Goal: Task Accomplishment & Management: Use online tool/utility

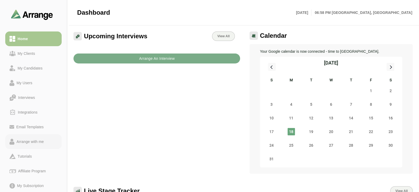
click at [38, 136] on link "Arrange with me" at bounding box center [33, 141] width 56 height 15
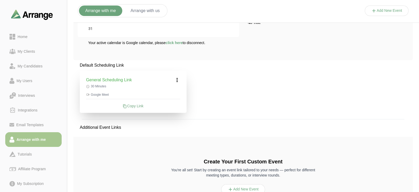
scroll to position [102, 0]
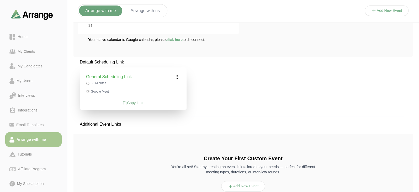
click at [133, 104] on div "Copy Link" at bounding box center [133, 102] width 94 height 5
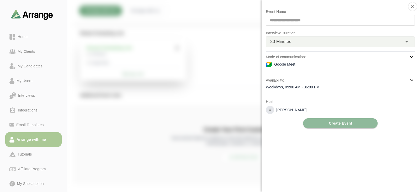
scroll to position [36, 0]
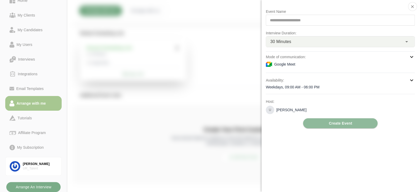
click at [365, 16] on div at bounding box center [387, 16] width 44 height 0
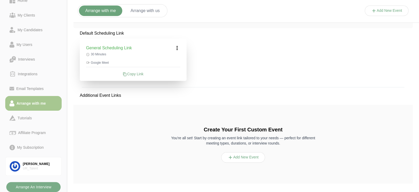
click at [127, 72] on div "Copy Link" at bounding box center [133, 73] width 94 height 5
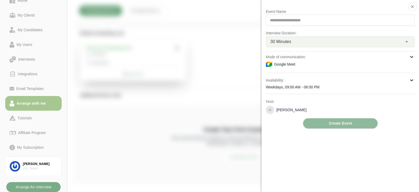
click at [284, 22] on div "**********" at bounding box center [340, 20] width 149 height 11
click at [346, 62] on div "Google Meet" at bounding box center [340, 64] width 149 height 6
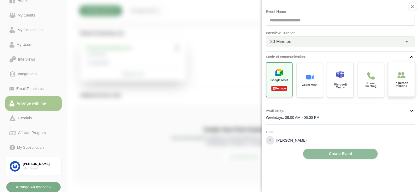
click at [401, 88] on div "In person meeting" at bounding box center [402, 79] width 28 height 36
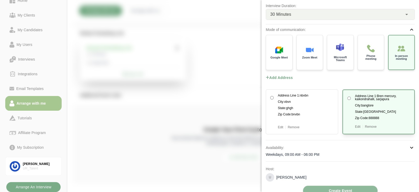
scroll to position [35, 0]
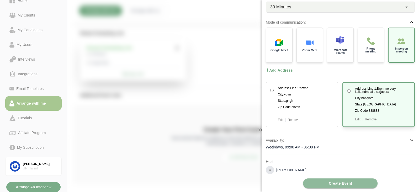
click at [331, 147] on div "Weekdays, 09:00 AM - 06:00 PM" at bounding box center [340, 147] width 149 height 5
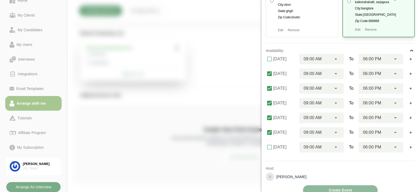
scroll to position [131, 0]
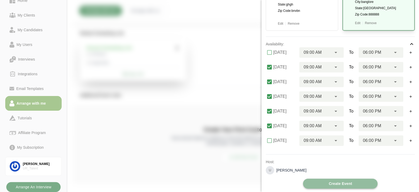
click at [333, 181] on span "Create Event" at bounding box center [340, 184] width 24 height 10
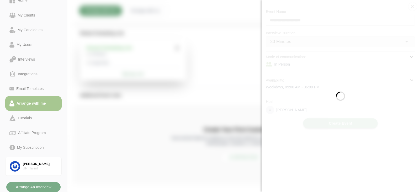
scroll to position [0, 0]
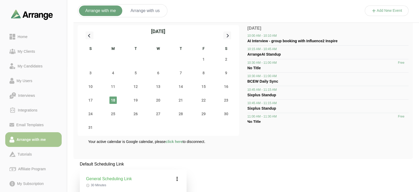
scroll to position [131, 0]
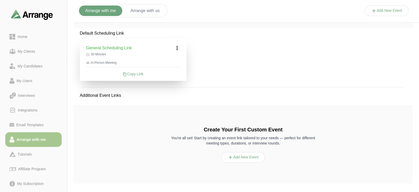
click at [147, 76] on div "Copy Link" at bounding box center [133, 73] width 94 height 5
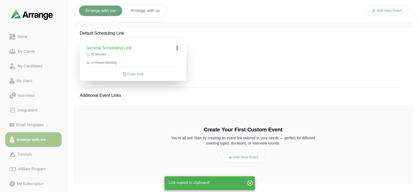
click at [148, 11] on button "Arrange with us" at bounding box center [145, 11] width 42 height 10
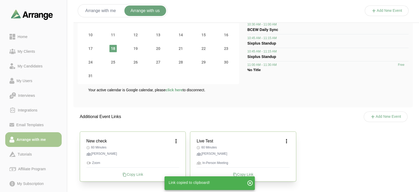
scroll to position [51, 0]
click at [111, 8] on button "Arrange with me" at bounding box center [100, 11] width 43 height 10
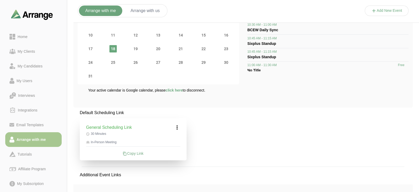
click at [177, 125] on icon at bounding box center [177, 127] width 6 height 6
click at [177, 141] on div "Edit" at bounding box center [172, 142] width 24 height 10
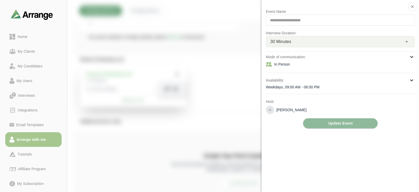
scroll to position [131, 0]
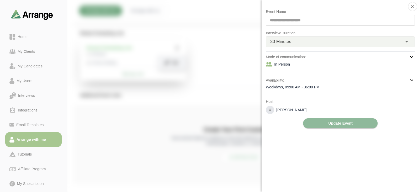
click at [365, 16] on div at bounding box center [387, 16] width 44 height 0
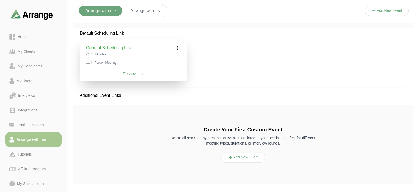
click at [150, 12] on button "Arrange with us" at bounding box center [145, 11] width 42 height 10
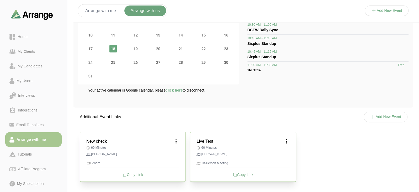
click at [370, 119] on icon at bounding box center [373, 117] width 6 height 6
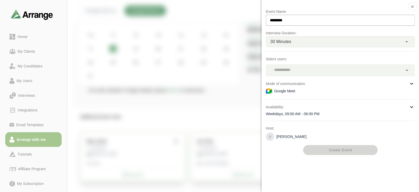
click at [295, 69] on div at bounding box center [334, 70] width 137 height 12
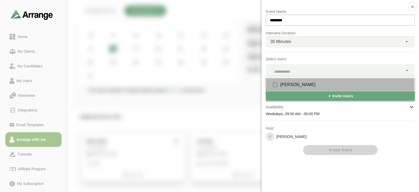
click at [293, 86] on div "[PERSON_NAME]" at bounding box center [345, 85] width 130 height 6
type input "*"
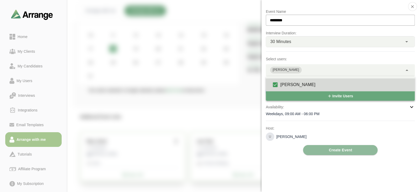
click at [321, 114] on div "Weekdays, 09:00 AM - 06:00 PM" at bounding box center [340, 113] width 149 height 5
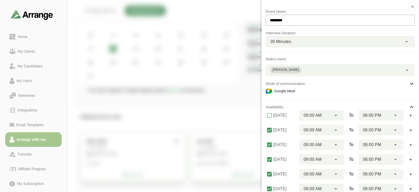
click at [328, 89] on div "Google Meet" at bounding box center [340, 91] width 149 height 6
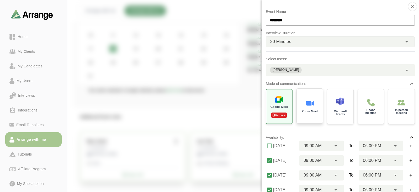
click at [308, 104] on img at bounding box center [309, 103] width 8 height 8
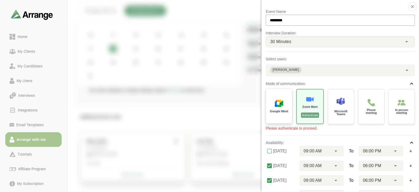
click at [281, 120] on div "Google Meet" at bounding box center [278, 106] width 27 height 36
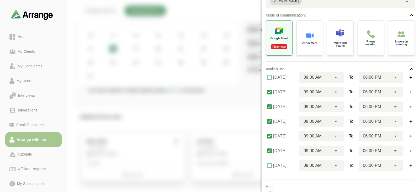
scroll to position [94, 0]
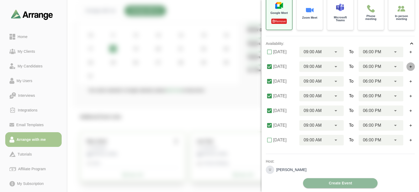
click at [409, 66] on icon "button" at bounding box center [411, 67] width 4 height 4
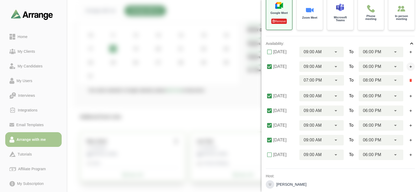
click at [409, 66] on icon "button" at bounding box center [411, 67] width 4 height 4
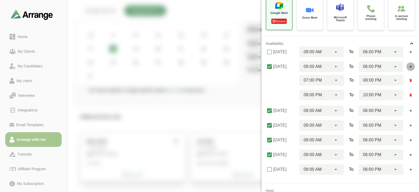
click at [409, 66] on icon "button" at bounding box center [411, 67] width 4 height 4
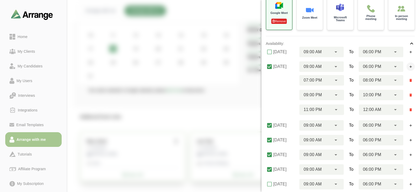
click at [409, 66] on icon "button" at bounding box center [411, 67] width 4 height 4
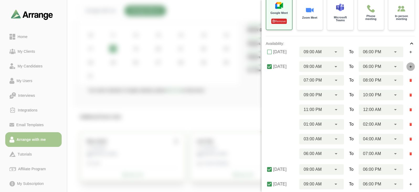
click at [409, 66] on icon "button" at bounding box center [411, 67] width 4 height 4
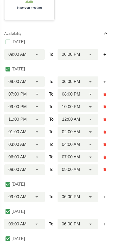
scroll to position [195, 0]
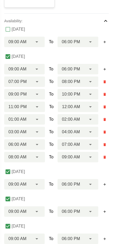
click at [103, 157] on icon "button" at bounding box center [105, 158] width 4 height 4
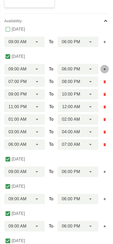
click at [104, 69] on icon "button" at bounding box center [105, 69] width 4 height 4
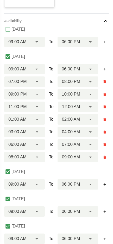
click at [101, 173] on div "Tuesday 09:00 AM ******** To 06:00 PM ********" at bounding box center [56, 178] width 104 height 23
click at [103, 71] on icon "button" at bounding box center [105, 69] width 4 height 4
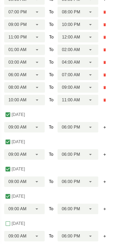
scroll to position [308, 0]
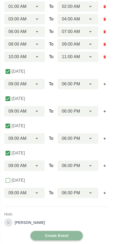
click at [51, 192] on span "Create Event" at bounding box center [57, 236] width 24 height 8
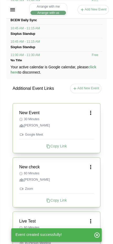
scroll to position [173, 0]
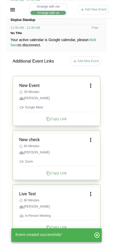
click at [53, 119] on div "Copy Link" at bounding box center [56, 118] width 75 height 5
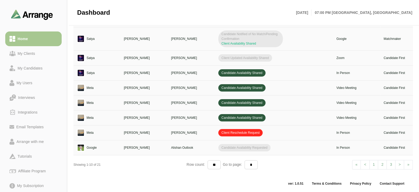
scroll to position [42, 0]
